Goal: Check status: Check status

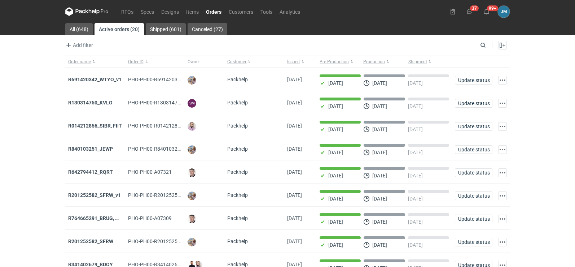
click at [91, 15] on icon at bounding box center [86, 11] width 43 height 9
click at [91, 14] on icon at bounding box center [86, 11] width 43 height 9
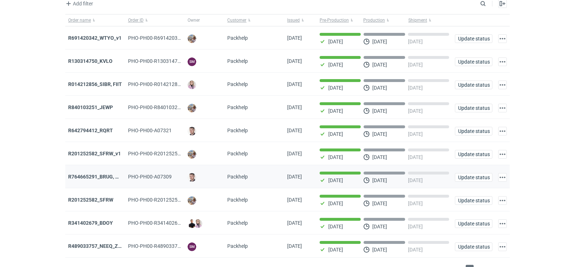
scroll to position [59, 0]
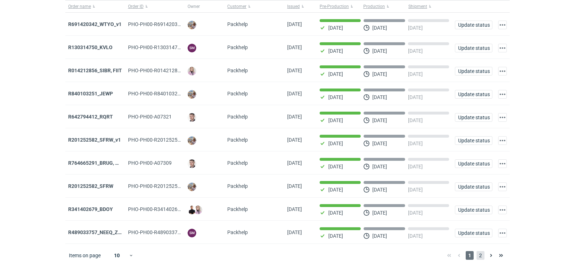
click at [482, 254] on span "2" at bounding box center [481, 255] width 8 height 9
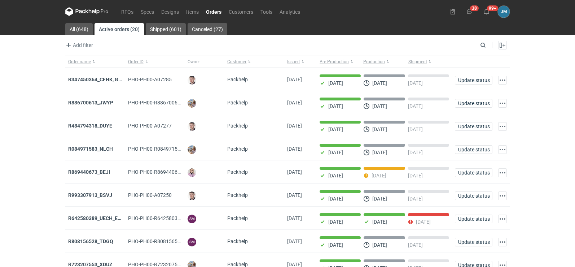
click at [85, 11] on icon at bounding box center [80, 11] width 9 height 4
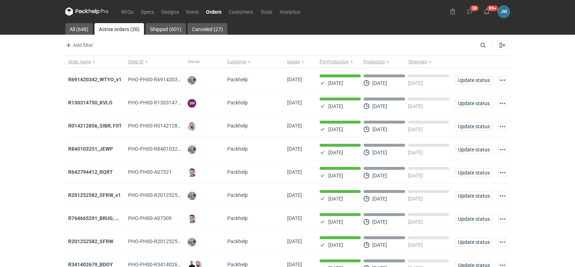
click at [84, 15] on icon at bounding box center [86, 11] width 43 height 9
click at [481, 45] on input "Search" at bounding box center [451, 45] width 71 height 9
click at [455, 46] on input "Search" at bounding box center [451, 45] width 71 height 9
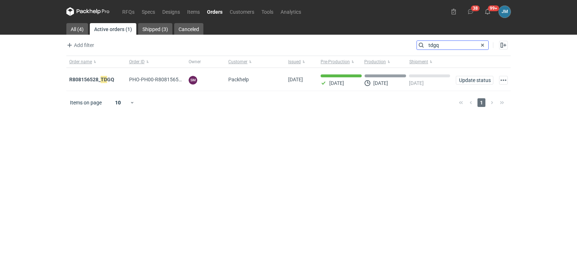
type input "tdgq"
click at [74, 80] on strong "R808156528_ TDGQ" at bounding box center [91, 79] width 45 height 8
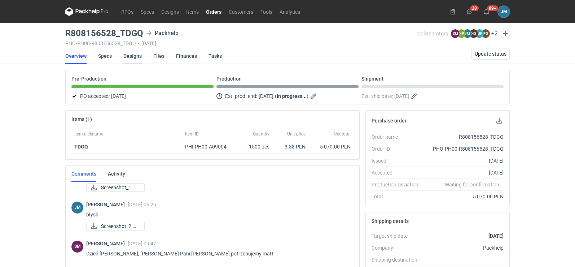
click at [126, 56] on link "Designs" at bounding box center [132, 56] width 18 height 16
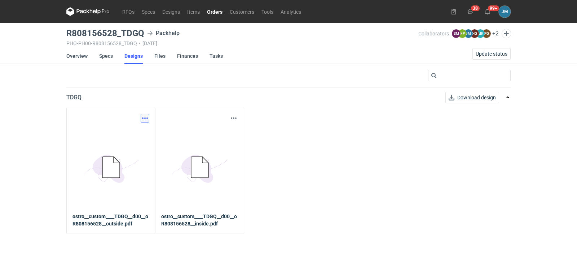
click at [142, 118] on button "button" at bounding box center [145, 118] width 9 height 9
click at [131, 135] on link "Download design part" at bounding box center [113, 134] width 66 height 12
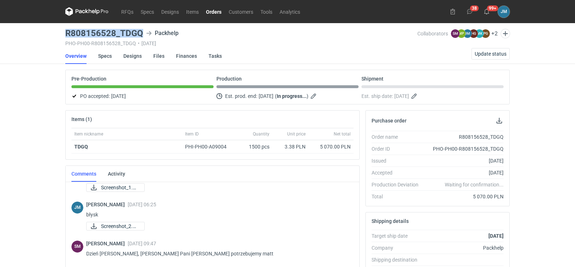
drag, startPoint x: 145, startPoint y: 35, endPoint x: 55, endPoint y: 34, distance: 90.2
click at [55, 34] on div "RFQs Specs Designs Items Orders Customers Tools Analytics 38 99+ JM Joanna Myśl…" at bounding box center [287, 133] width 575 height 267
copy h3 "R808156528_TDGQ"
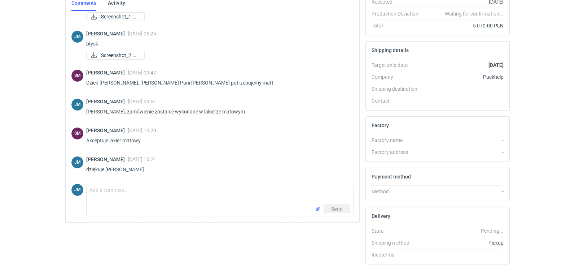
scroll to position [197, 0]
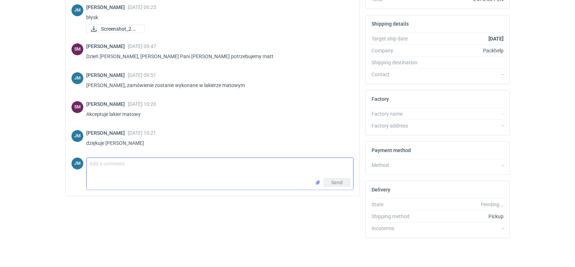
click at [103, 176] on textarea "Comment message" at bounding box center [220, 168] width 267 height 20
paste textarea "• Final palletization 1.paleta 2. 1szt 3. 1200x800 4. 1500 5.1300 6. 125 kg"
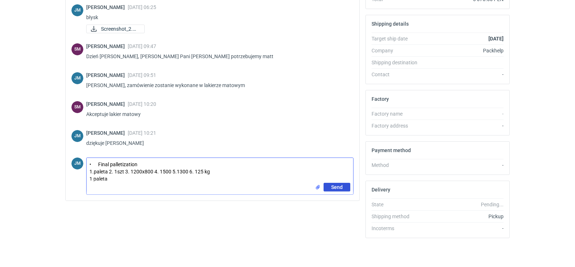
type textarea "• Final palletization 1.paleta 2. 1szt 3. 1200x800 4. 1500 5.1300 6. 125 kg 1 p…"
click at [342, 188] on span "Send" at bounding box center [337, 186] width 12 height 5
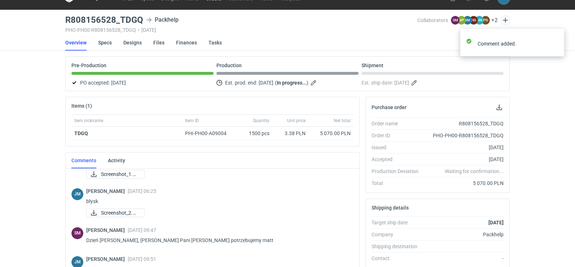
scroll to position [0, 0]
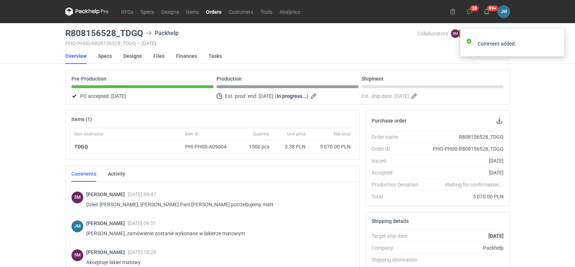
click at [411, 57] on nav "Overview Specs Designs Files Finances Tasks Update status" at bounding box center [287, 56] width 444 height 16
click at [482, 57] on div "Comment added." at bounding box center [512, 44] width 115 height 42
click at [484, 54] on span "Update status" at bounding box center [491, 53] width 32 height 5
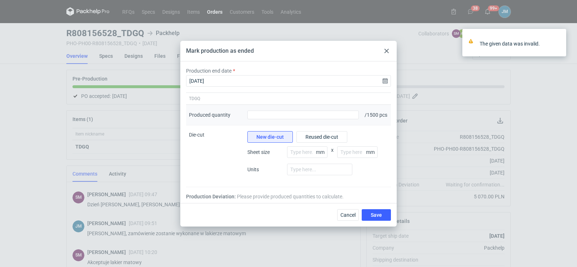
click at [297, 120] on div "Produced quantity" at bounding box center [303, 115] width 117 height 21
click at [296, 118] on input "Produced quantity" at bounding box center [302, 114] width 111 height 9
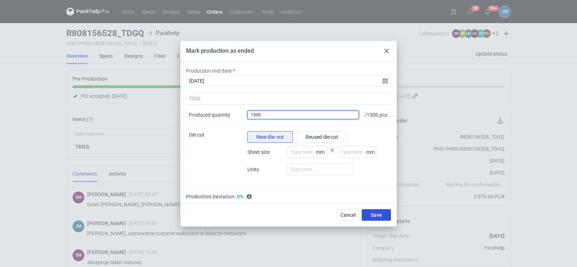
type input "1500"
click at [374, 212] on button "Save" at bounding box center [376, 215] width 29 height 12
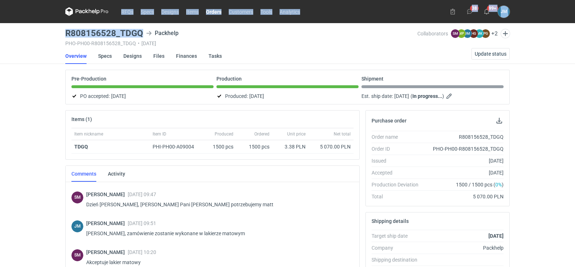
drag, startPoint x: 143, startPoint y: 32, endPoint x: 62, endPoint y: 26, distance: 80.7
click at [55, 29] on div "RFQs Specs Designs Items Orders Customers Tools Analytics 38 99+ JM Joanna Myśl…" at bounding box center [287, 133] width 575 height 267
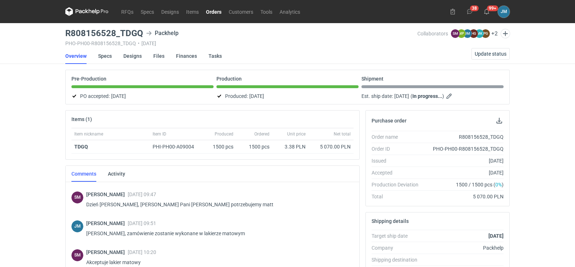
click at [44, 75] on div "RFQs Specs Designs Items Orders Customers Tools Analytics 38 99+ JM Joanna Myśl…" at bounding box center [287, 133] width 575 height 267
drag, startPoint x: 143, startPoint y: 34, endPoint x: 66, endPoint y: 32, distance: 77.2
click at [66, 32] on div "R808156528_TDGQ Packhelp" at bounding box center [241, 33] width 352 height 9
copy h3 "R808156528_TDGQ"
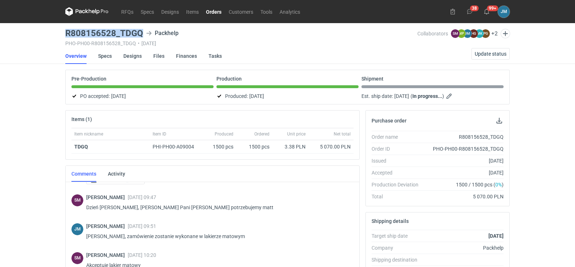
scroll to position [138, 0]
click at [32, 137] on div "RFQs Specs Designs Items Orders Customers Tools Analytics 38 99+ JM Joanna Myśl…" at bounding box center [287, 133] width 575 height 267
click at [79, 11] on icon at bounding box center [86, 11] width 43 height 9
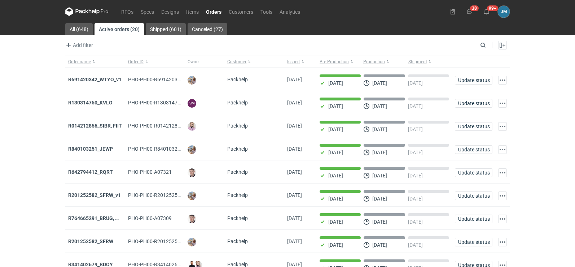
click at [100, 11] on icon at bounding box center [86, 11] width 43 height 9
click at [90, 10] on icon at bounding box center [90, 11] width 3 height 4
click at [85, 8] on icon at bounding box center [86, 11] width 43 height 9
click at [119, 12] on link "RFQs" at bounding box center [127, 11] width 19 height 9
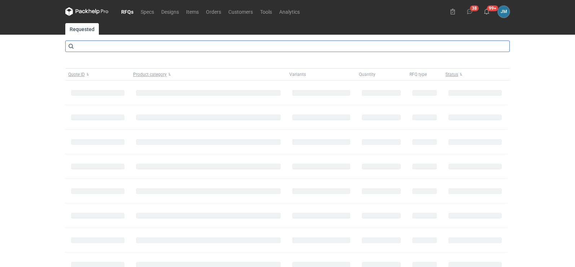
click at [118, 39] on main "Requested Quote ID Product category Variants Quantity RFQ type Status Items on …" at bounding box center [287, 186] width 450 height 326
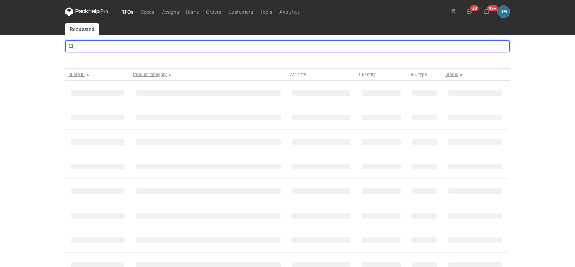
click at [118, 47] on input "text" at bounding box center [287, 46] width 444 height 12
type input "cbst"
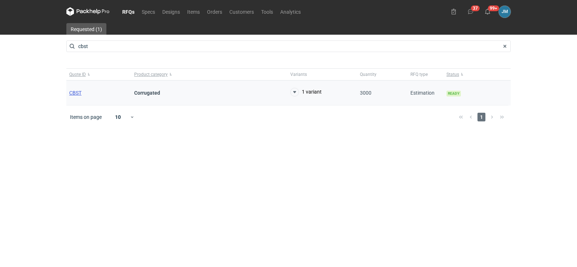
click at [74, 94] on span "CBST" at bounding box center [75, 93] width 12 height 6
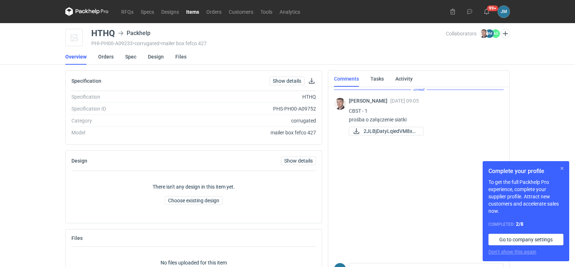
click at [558, 169] on button "button" at bounding box center [562, 168] width 9 height 9
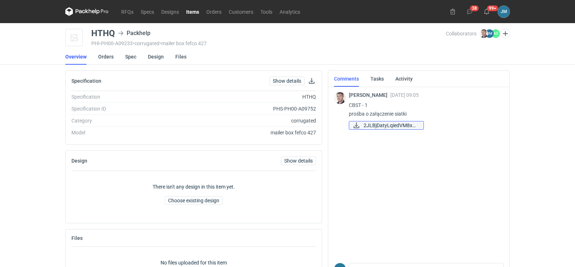
click at [370, 125] on span "2JLBjDatyLqiedVM8xbj..." at bounding box center [391, 125] width 54 height 8
click at [129, 54] on link "Spec" at bounding box center [130, 57] width 11 height 16
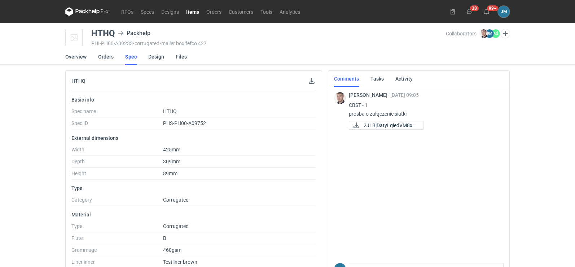
click at [319, 83] on div "HTHQ" at bounding box center [194, 81] width 256 height 20
click at [314, 83] on button "button" at bounding box center [311, 80] width 9 height 9
click at [514, 106] on div "RFQs Specs Designs Items Orders Customers Tools Analytics 38 99+ JM Joanna Myśl…" at bounding box center [287, 133] width 575 height 267
click at [403, 124] on span "2JLBjDatyLqiedVM8xbj..." at bounding box center [391, 125] width 54 height 8
drag, startPoint x: 115, startPoint y: 36, endPoint x: 87, endPoint y: 35, distance: 27.4
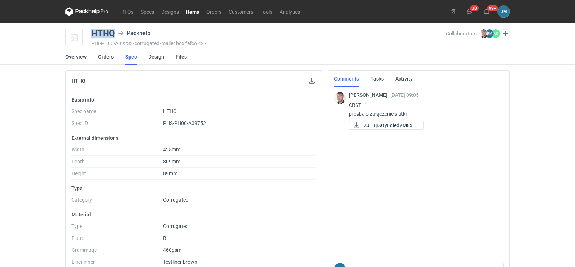
click at [87, 35] on div "HTHQ Packhelp PHI-PH00-A09233 • corrugated • mailer box fefco 427 Collaborators…" at bounding box center [287, 38] width 444 height 18
copy div "HTHQ"
click at [85, 12] on icon at bounding box center [86, 11] width 43 height 9
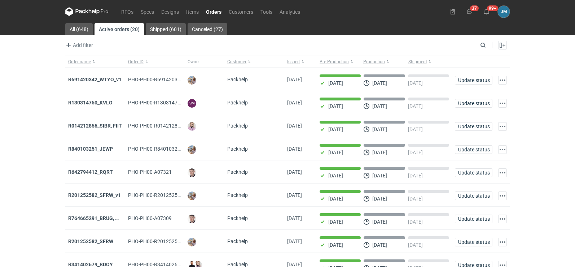
click at [88, 12] on icon at bounding box center [86, 11] width 43 height 9
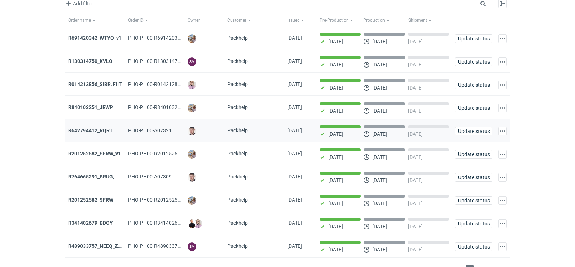
scroll to position [59, 0]
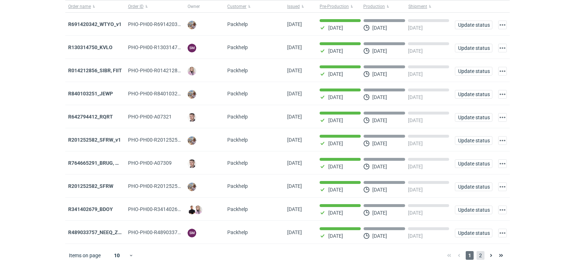
click at [479, 254] on span "2" at bounding box center [481, 255] width 8 height 9
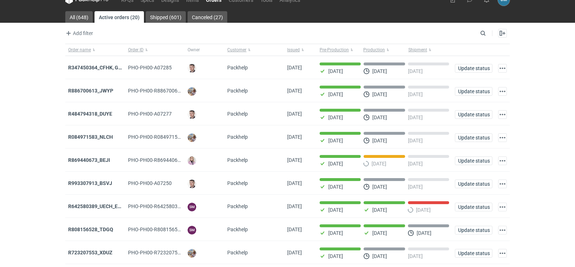
scroll to position [59, 0]
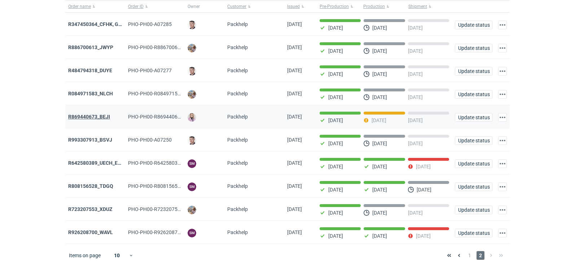
click at [77, 116] on strong "R869440673_BEJI" at bounding box center [89, 117] width 42 height 6
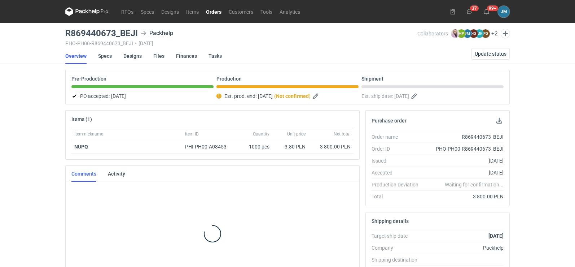
scroll to position [20, 0]
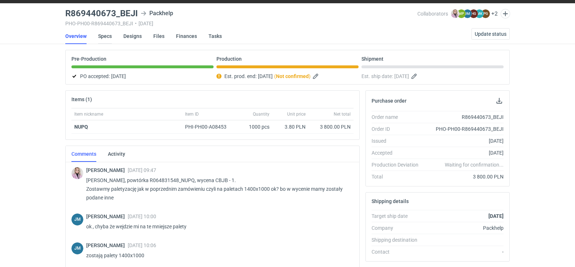
click at [105, 36] on link "Specs" at bounding box center [105, 36] width 14 height 16
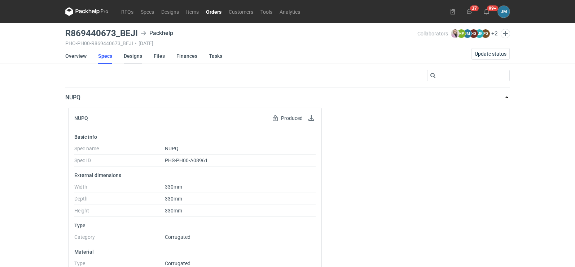
click at [128, 55] on link "Designs" at bounding box center [133, 56] width 18 height 16
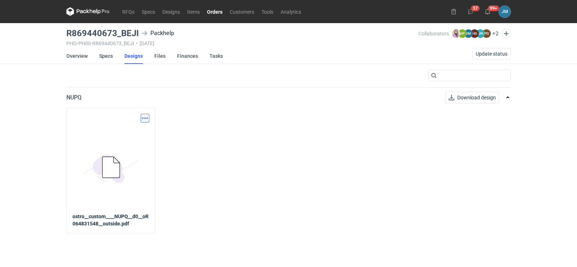
click at [145, 122] on button "button" at bounding box center [145, 118] width 9 height 9
drag, startPoint x: 134, startPoint y: 132, endPoint x: 155, endPoint y: 134, distance: 21.4
click at [134, 132] on link "Download design part" at bounding box center [113, 134] width 66 height 12
drag, startPoint x: 139, startPoint y: 34, endPoint x: 120, endPoint y: 37, distance: 18.3
click at [120, 37] on div "R869440673_BEJI Packhelp" at bounding box center [242, 33] width 352 height 9
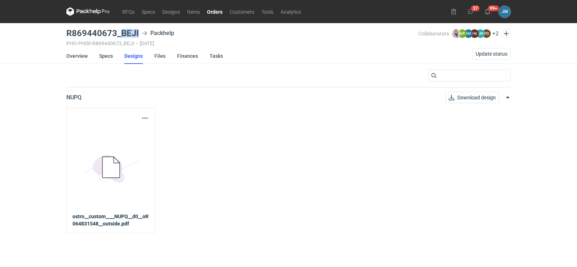
copy h3 "BEJI"
click at [88, 10] on icon at bounding box center [87, 11] width 43 height 9
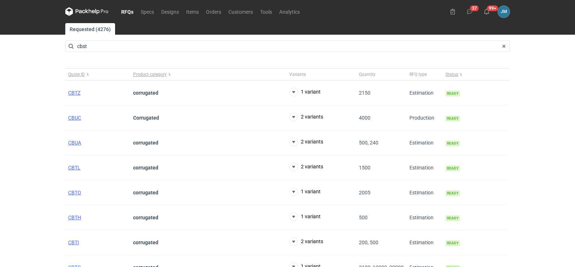
click at [83, 7] on nav "RFQs Specs Designs Items Orders Customers Tools Analytics" at bounding box center [184, 11] width 238 height 23
click at [89, 10] on icon at bounding box center [90, 11] width 3 height 4
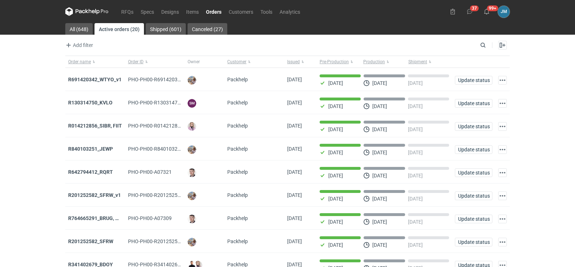
scroll to position [59, 0]
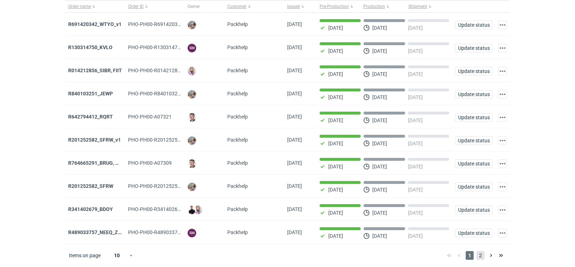
click at [481, 256] on span "2" at bounding box center [481, 255] width 8 height 9
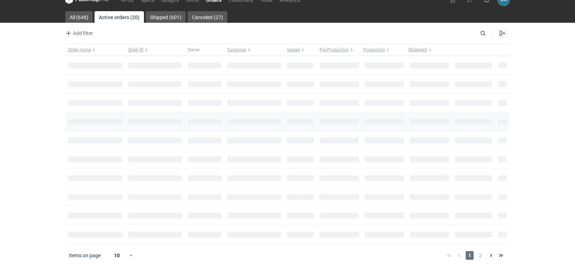
scroll to position [59, 0]
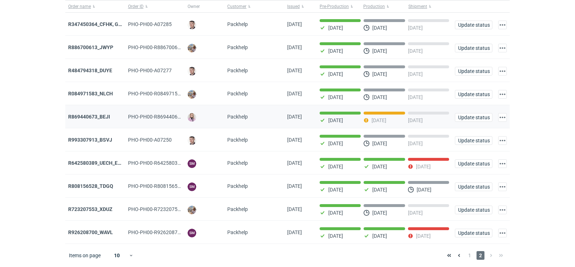
click at [93, 117] on div "R869440673_BEJI" at bounding box center [95, 116] width 54 height 7
click at [92, 115] on strong "R869440673_BEJI" at bounding box center [89, 117] width 42 height 6
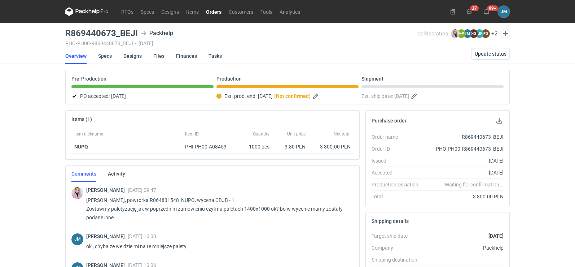
click at [84, 11] on icon at bounding box center [86, 11] width 43 height 9
